Goal: Task Accomplishment & Management: Manage account settings

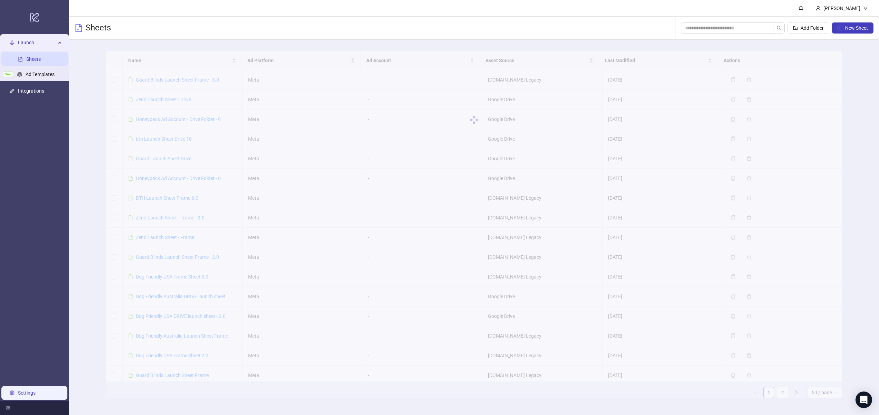
click at [34, 393] on link "Settings" at bounding box center [27, 393] width 18 height 6
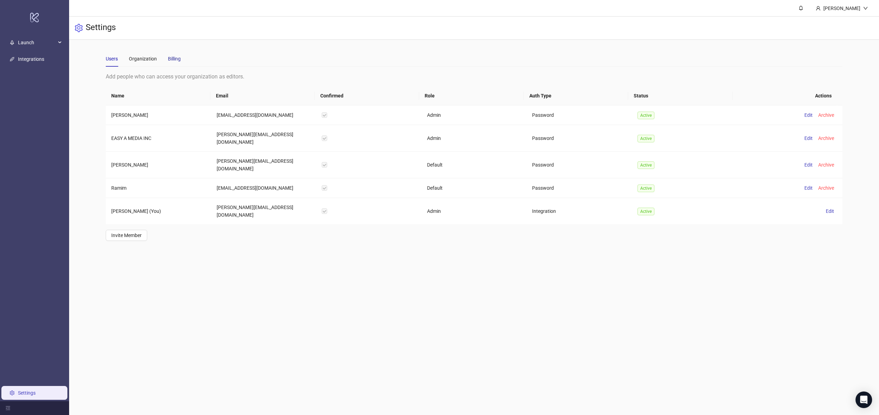
click at [172, 60] on div "Billing" at bounding box center [174, 59] width 13 height 8
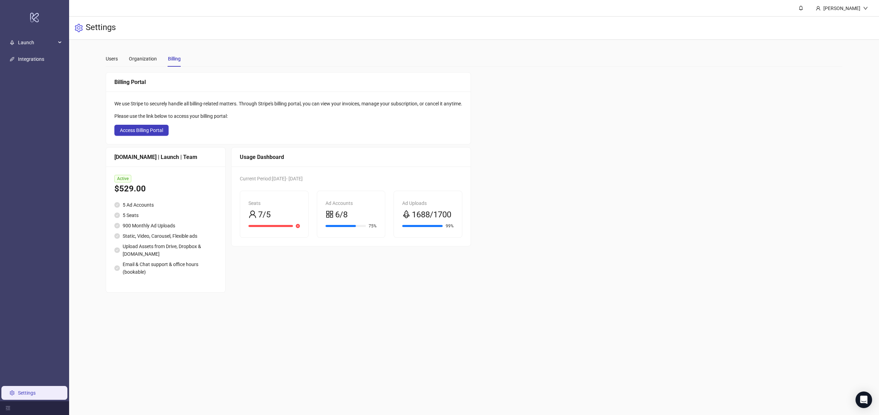
click at [434, 225] on div at bounding box center [422, 226] width 40 height 2
